Goal: Use online tool/utility: Utilize a website feature to perform a specific function

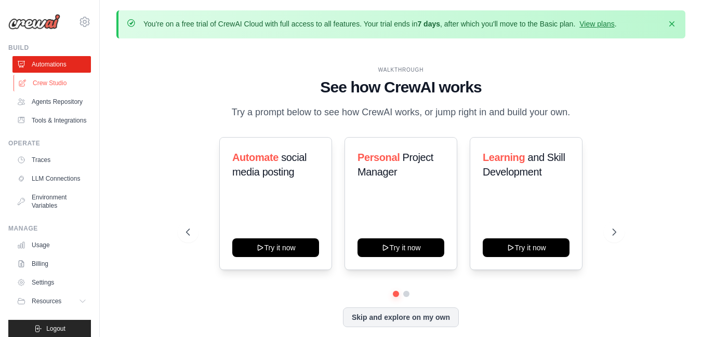
click at [57, 85] on link "Crew Studio" at bounding box center [53, 83] width 78 height 17
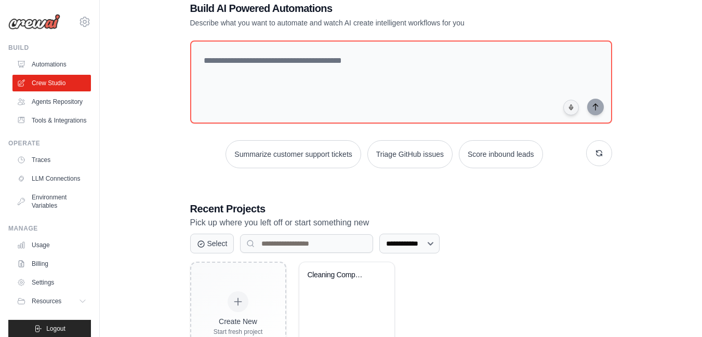
scroll to position [117, 0]
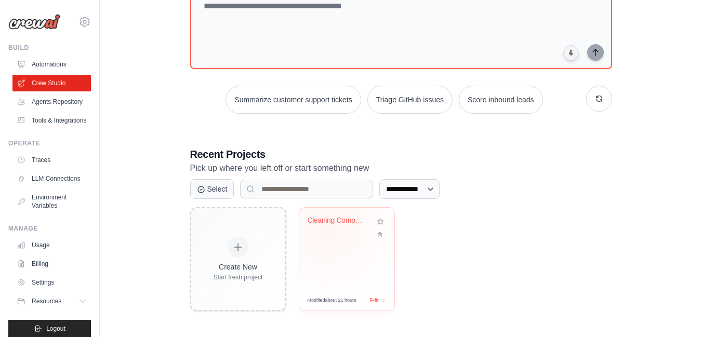
click at [329, 229] on div "Cleaning Company Invoice & Payment ..." at bounding box center [347, 228] width 78 height 24
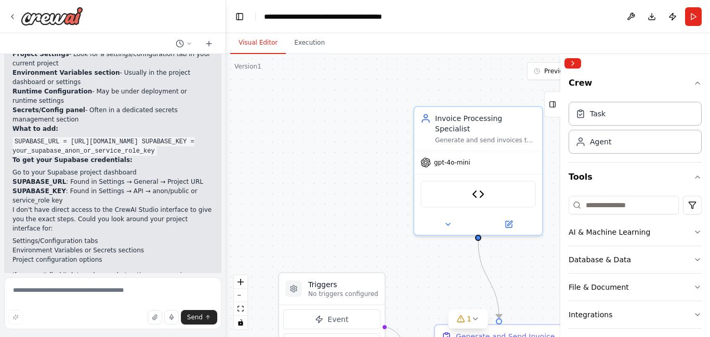
scroll to position [10780, 0]
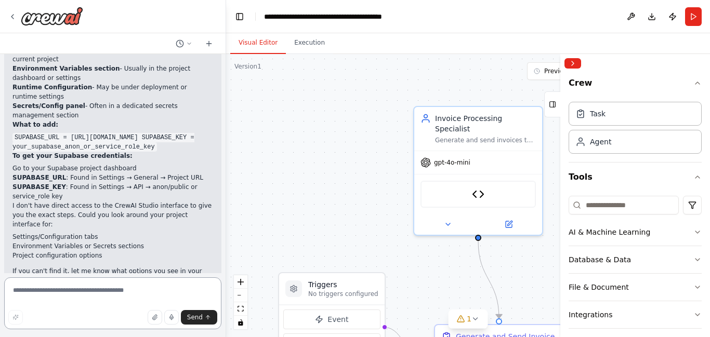
click at [129, 292] on textarea at bounding box center [112, 303] width 217 height 52
paste textarea "**********"
type textarea "**********"
click at [202, 318] on span "Send" at bounding box center [195, 317] width 16 height 8
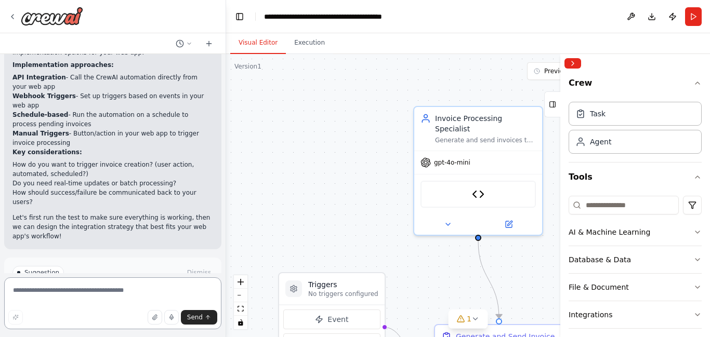
scroll to position [11251, 0]
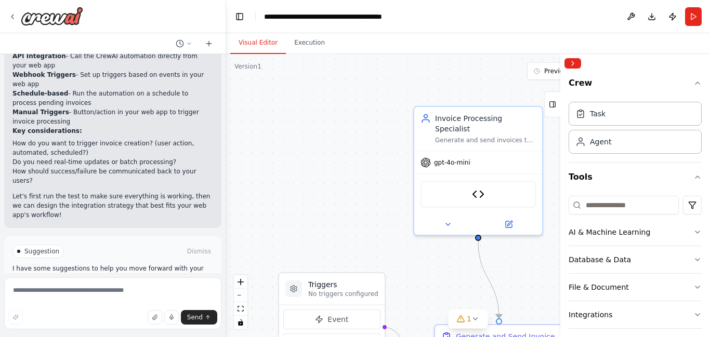
click at [113, 291] on span "Run Automation" at bounding box center [117, 295] width 50 height 8
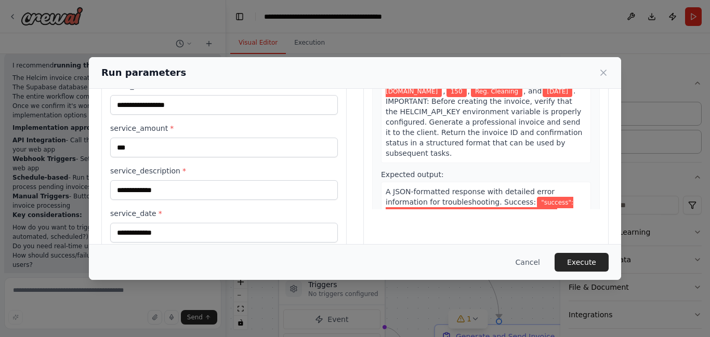
scroll to position [192, 0]
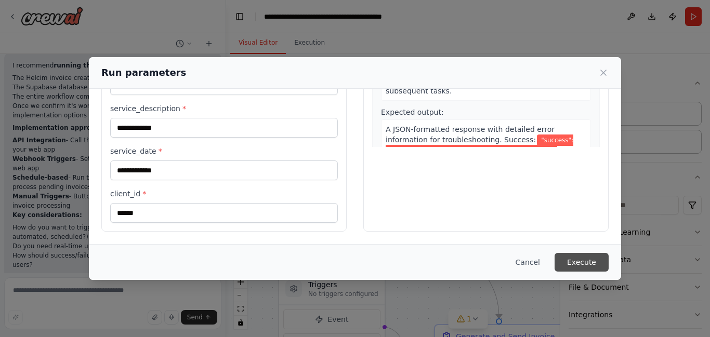
click at [572, 260] on button "Execute" at bounding box center [581, 262] width 54 height 19
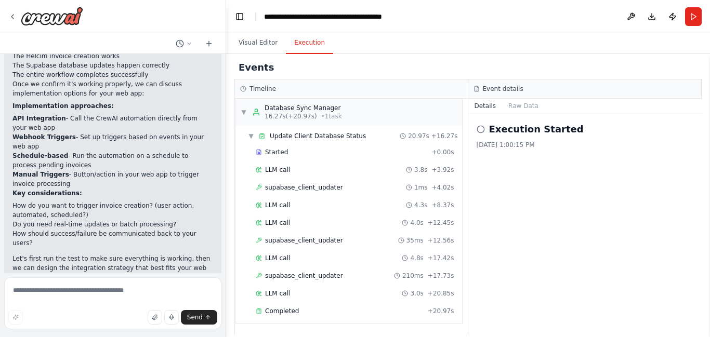
scroll to position [11126, 0]
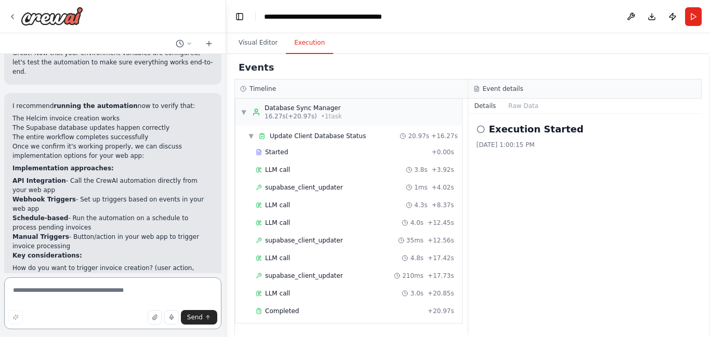
click at [104, 295] on textarea at bounding box center [112, 303] width 217 height 52
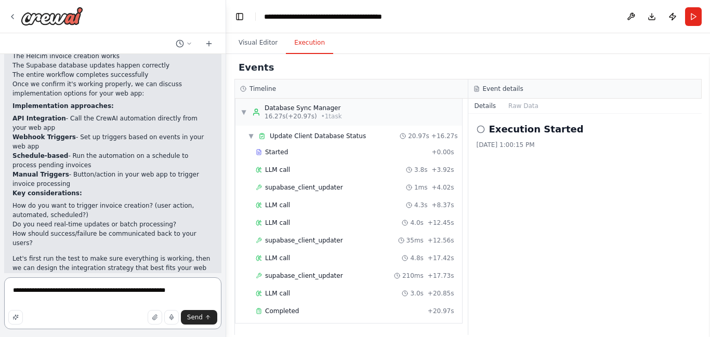
type textarea "**********"
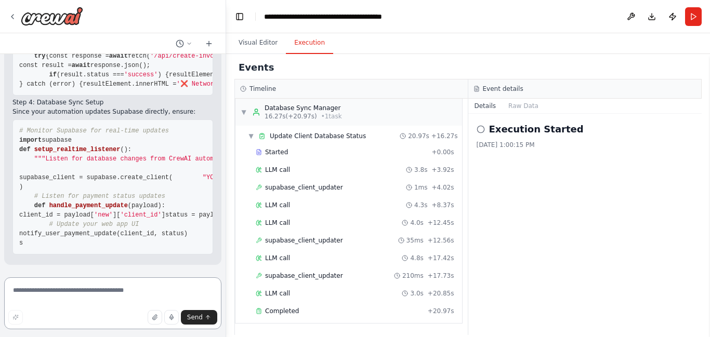
scroll to position [12299, 0]
